Goal: Task Accomplishment & Management: Complete application form

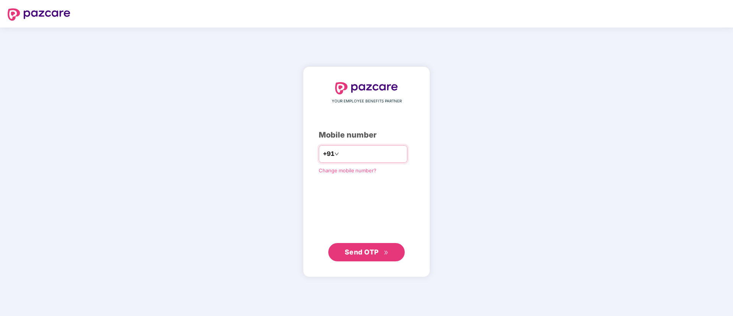
drag, startPoint x: 0, startPoint y: 0, endPoint x: 386, endPoint y: 155, distance: 415.7
click at [386, 155] on input "number" at bounding box center [372, 154] width 63 height 12
type input "**********"
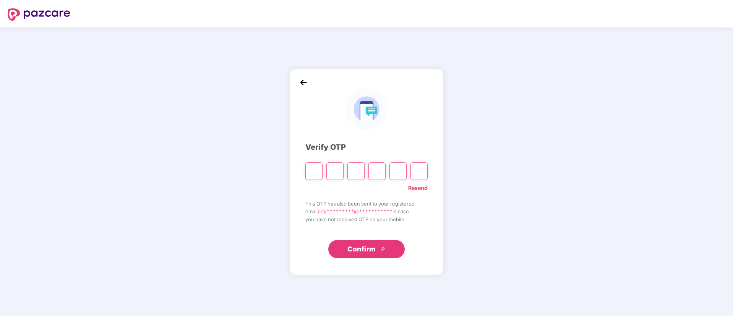
type input "*"
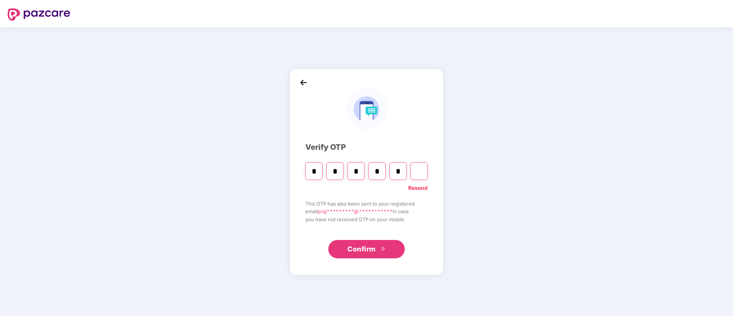
type input "*"
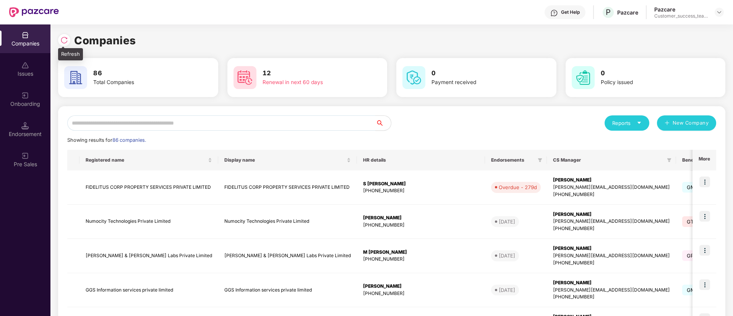
click at [63, 39] on img at bounding box center [64, 40] width 8 height 8
click at [66, 42] on img at bounding box center [64, 40] width 8 height 8
click at [71, 40] on div at bounding box center [66, 39] width 16 height 14
click at [65, 40] on img at bounding box center [64, 40] width 8 height 8
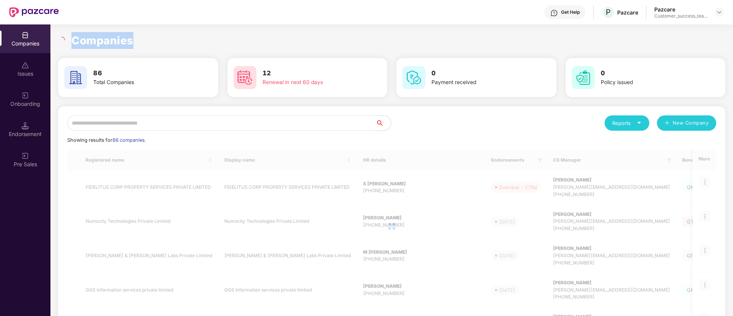
click at [65, 40] on div at bounding box center [62, 40] width 9 height 7
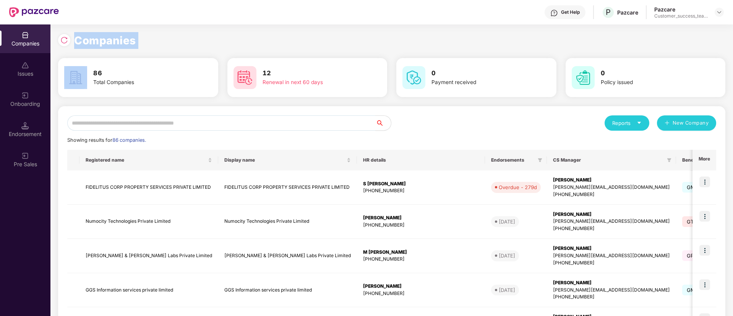
click at [65, 40] on img at bounding box center [64, 40] width 8 height 8
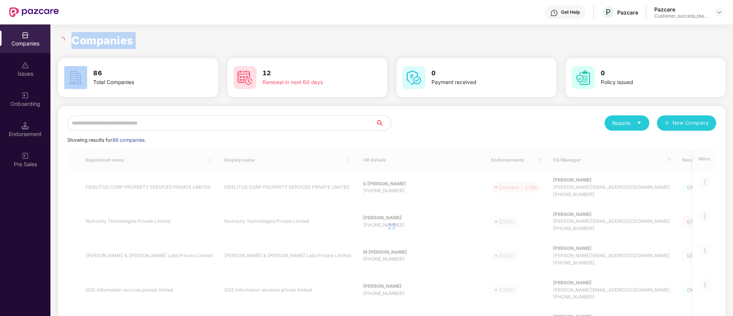
click at [65, 40] on div at bounding box center [62, 40] width 9 height 7
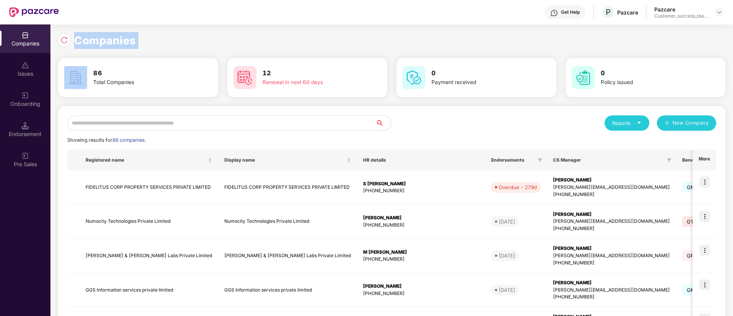
click at [159, 44] on div "Companies" at bounding box center [391, 40] width 667 height 17
click at [66, 43] on img at bounding box center [64, 40] width 8 height 8
click at [66, 42] on img at bounding box center [64, 40] width 8 height 8
click at [204, 124] on input "text" at bounding box center [221, 122] width 308 height 15
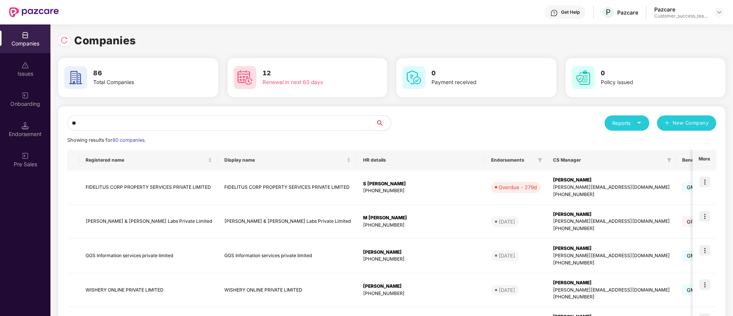
type input "*"
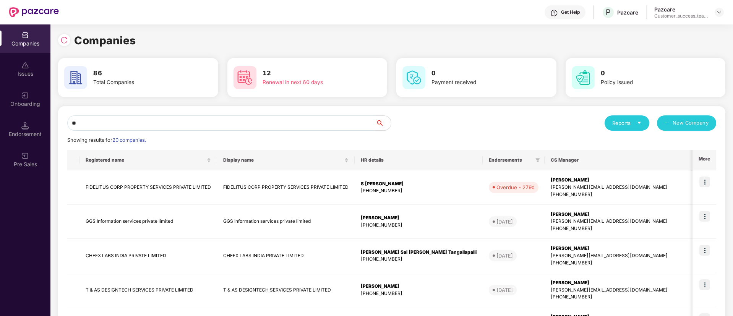
type input "*"
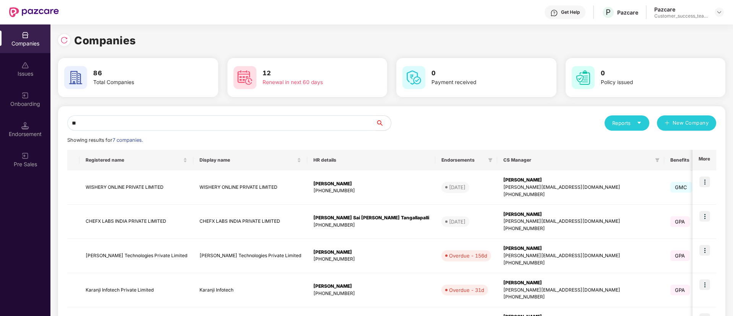
type input "*"
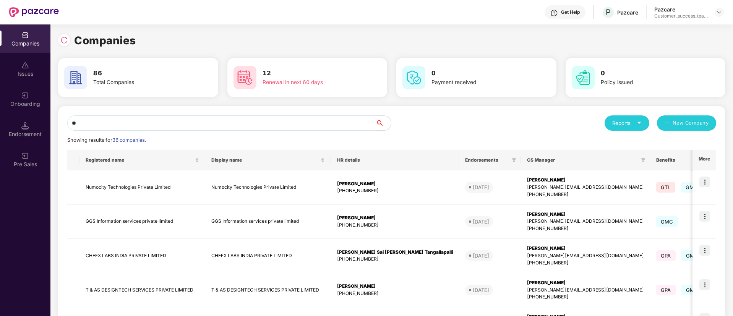
type input "*"
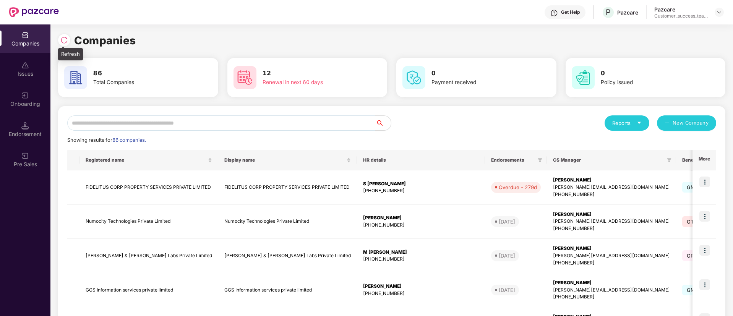
click at [62, 39] on img at bounding box center [64, 40] width 8 height 8
click at [64, 44] on img at bounding box center [64, 40] width 8 height 8
click at [61, 41] on img at bounding box center [64, 40] width 8 height 8
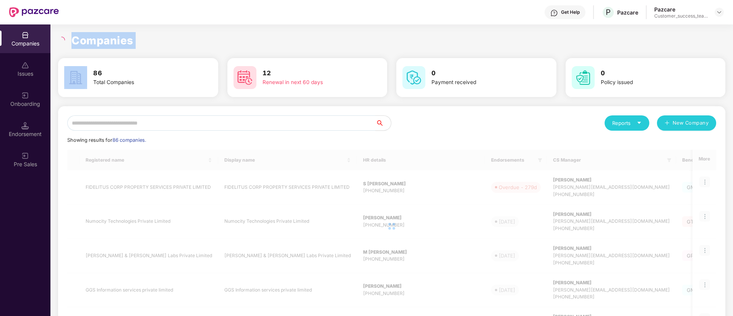
click at [61, 41] on icon "loading" at bounding box center [61, 40] width 7 height 7
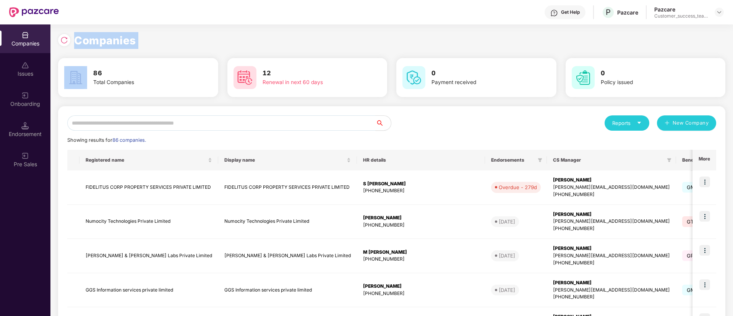
click at [161, 46] on div "Companies" at bounding box center [391, 40] width 667 height 17
click at [65, 43] on img at bounding box center [64, 40] width 8 height 8
